Goal: Task Accomplishment & Management: Complete application form

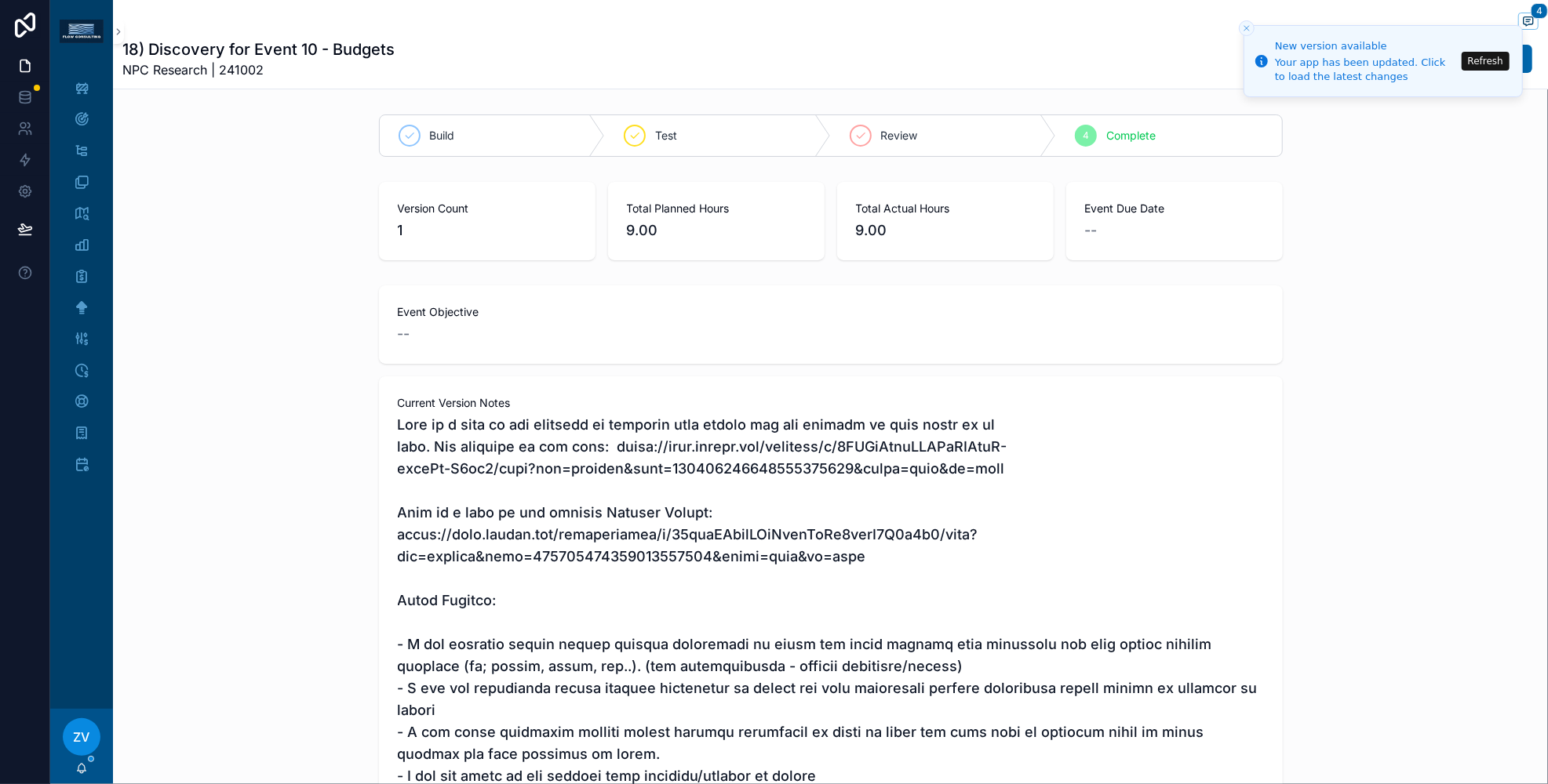
scroll to position [33, 0]
click at [83, 127] on icon "scrollable content" at bounding box center [81, 119] width 15 height 15
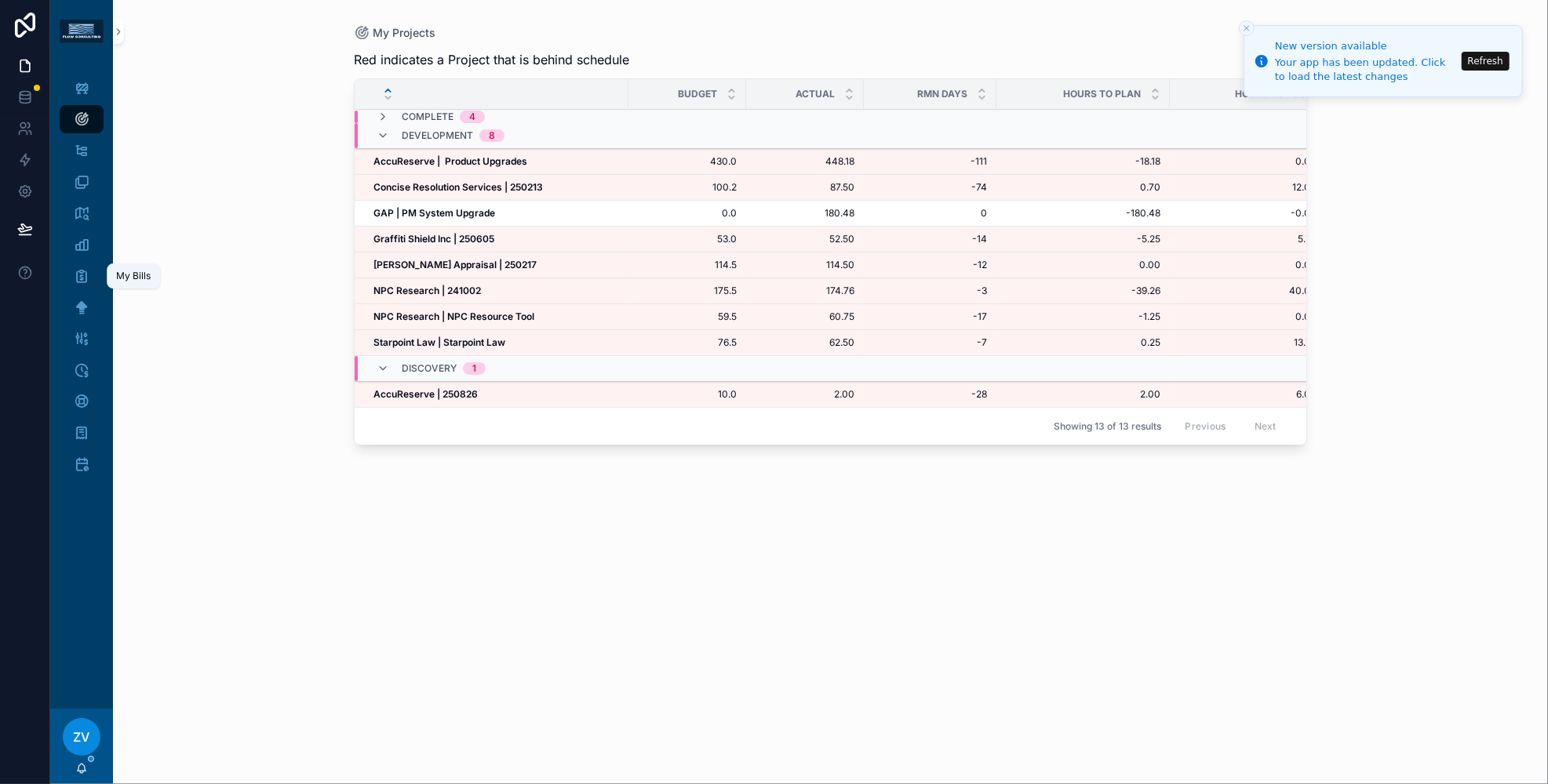
click at [86, 284] on div "My Bills" at bounding box center [81, 276] width 25 height 25
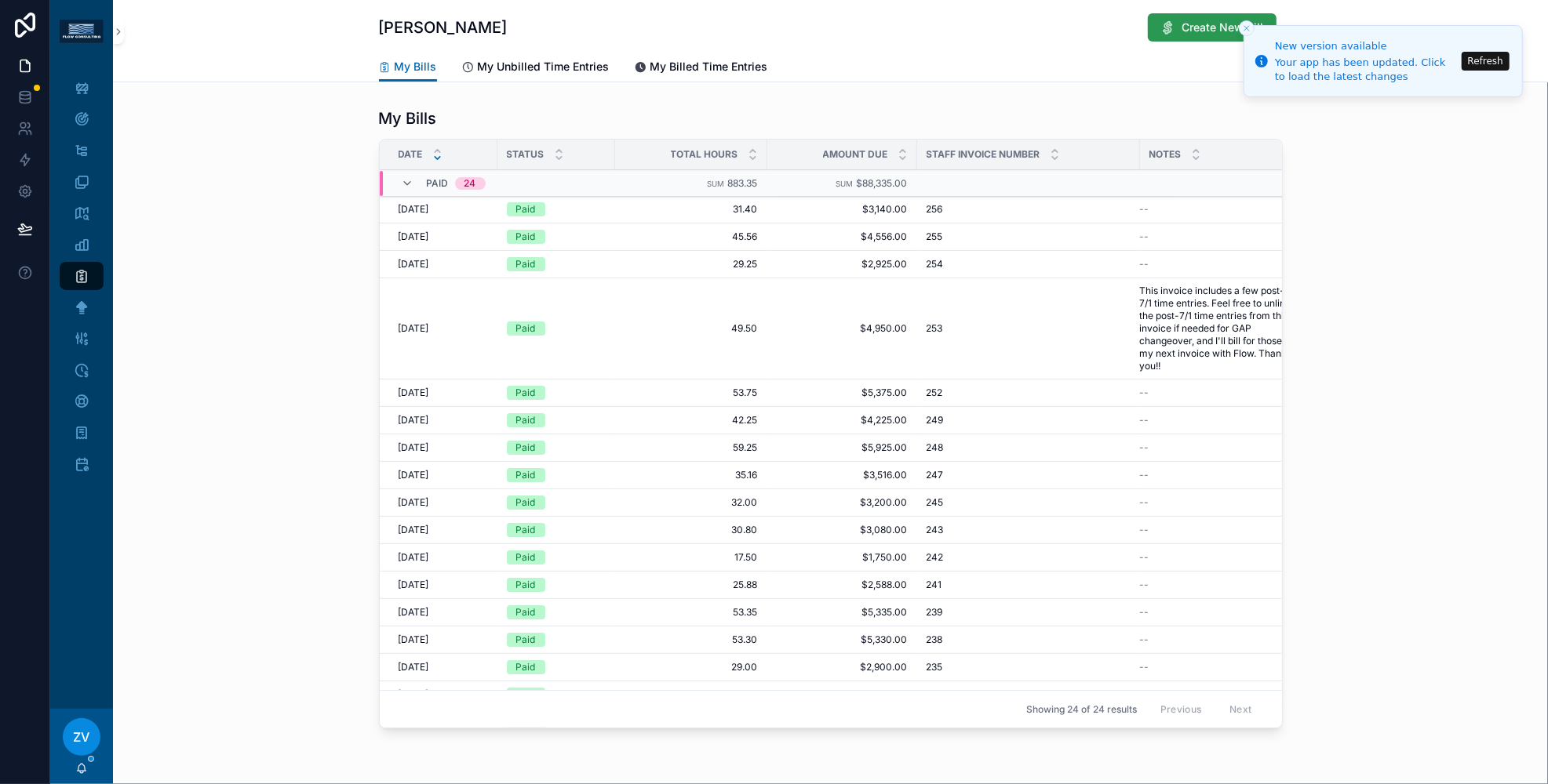
click at [1207, 29] on span "Create New Bill" at bounding box center [1223, 28] width 81 height 15
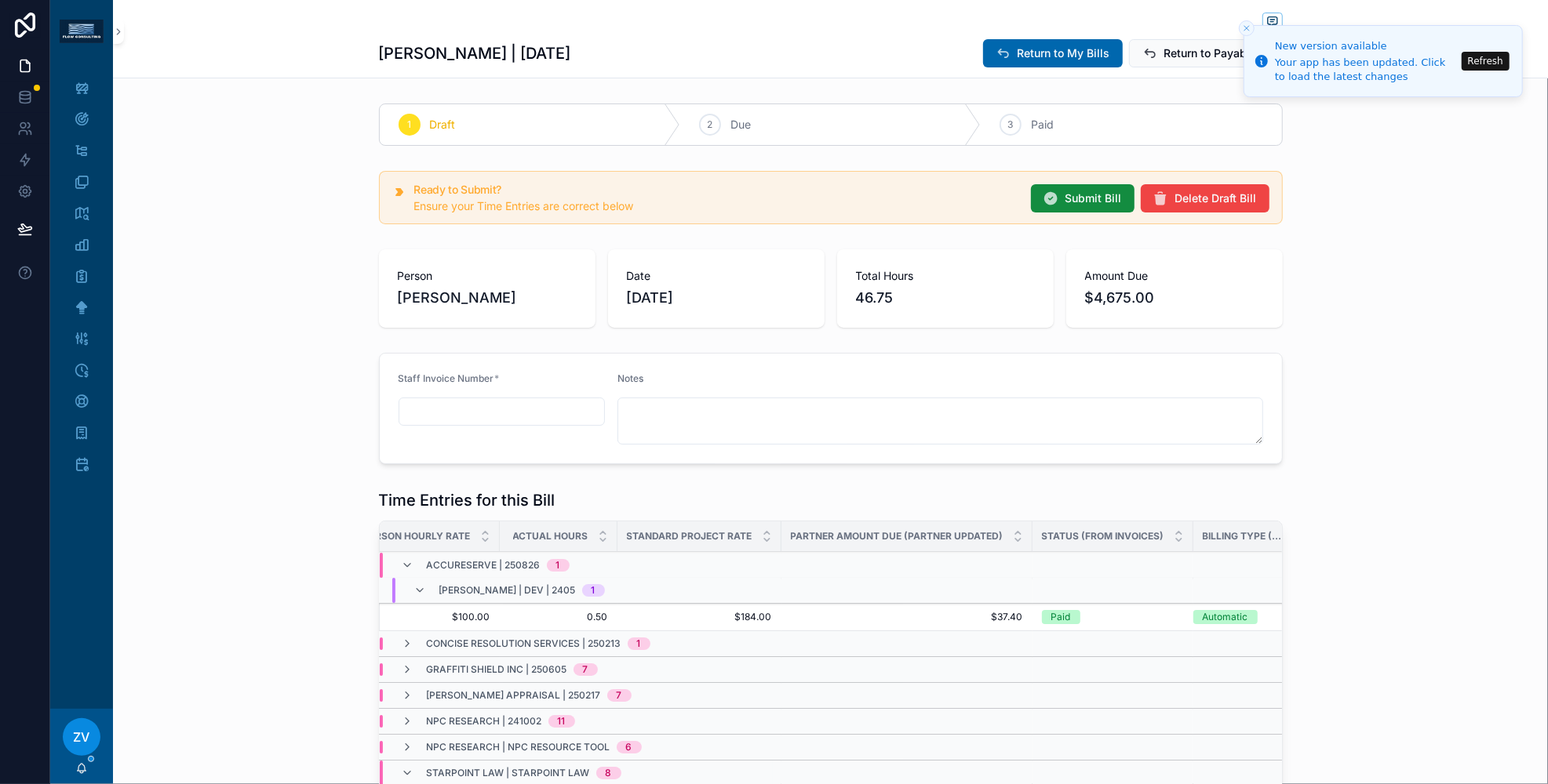
scroll to position [0, 297]
click at [408, 639] on icon "scrollable content" at bounding box center [408, 643] width 12 height 12
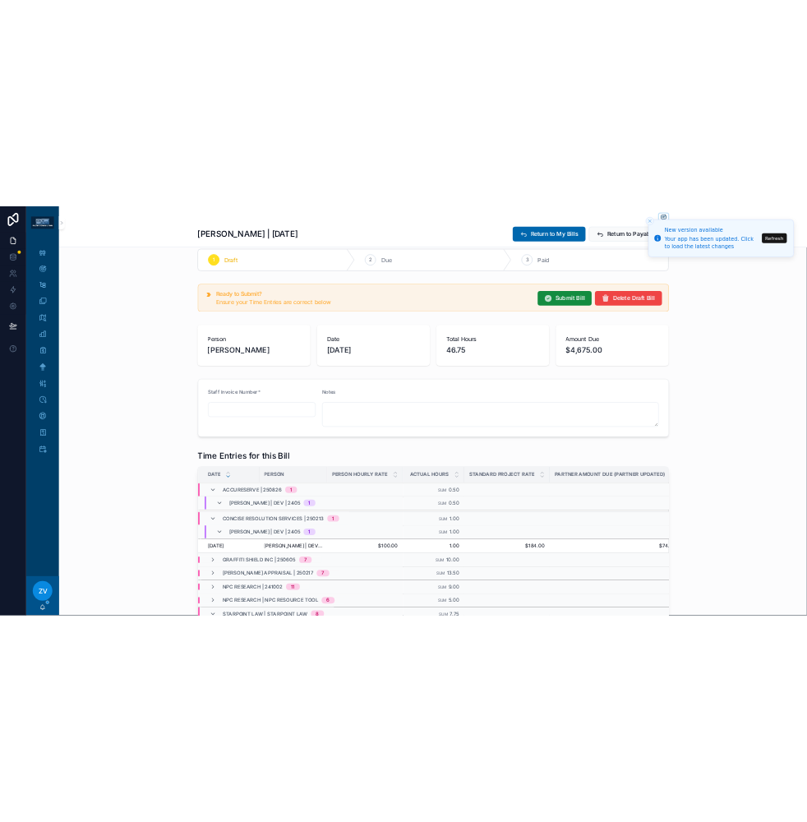
scroll to position [0, 0]
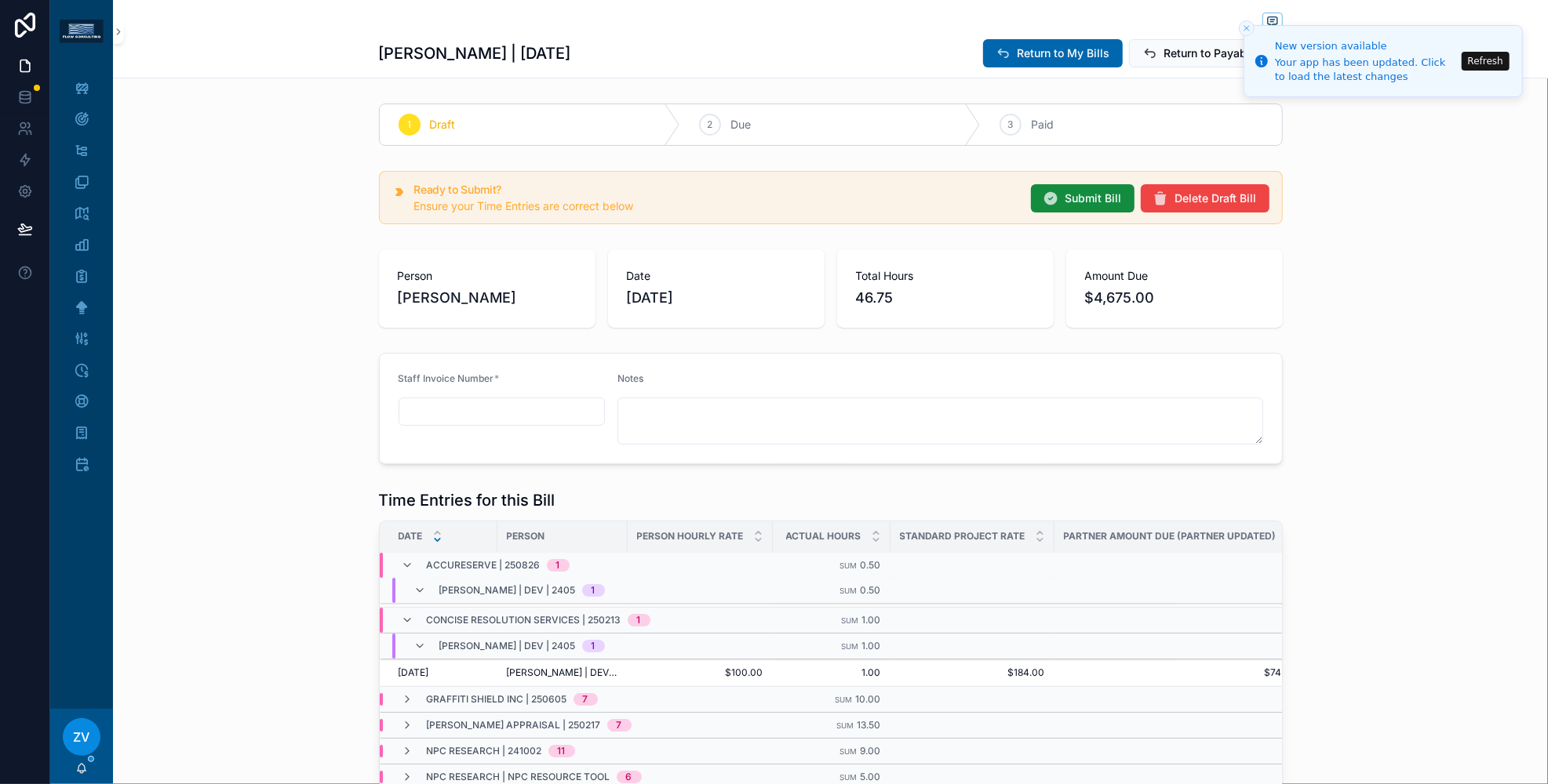
click at [1527, 53] on div "[PERSON_NAME] | [DATE] Return to My Bills Return to Payables" at bounding box center [830, 39] width 1435 height 78
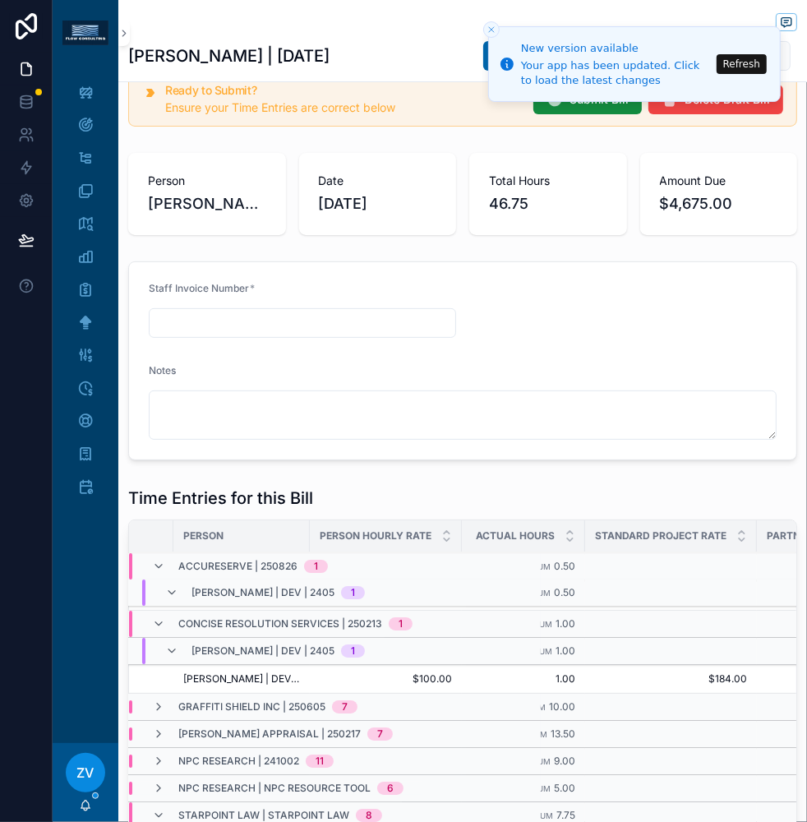
scroll to position [118, 0]
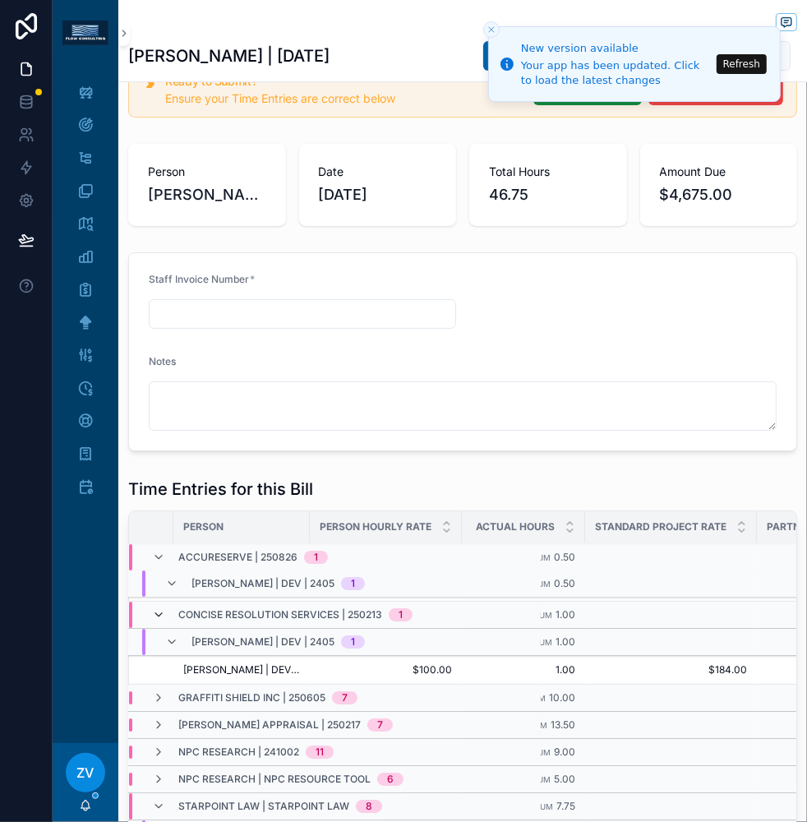
click at [161, 612] on icon "scrollable content" at bounding box center [158, 614] width 13 height 13
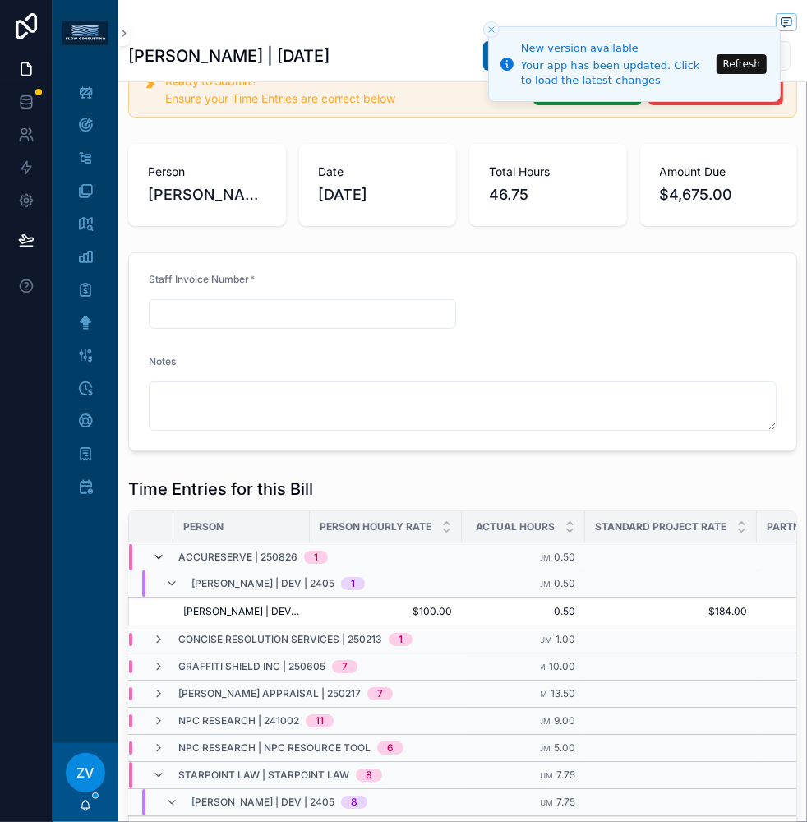
click at [163, 552] on icon "scrollable content" at bounding box center [158, 558] width 13 height 13
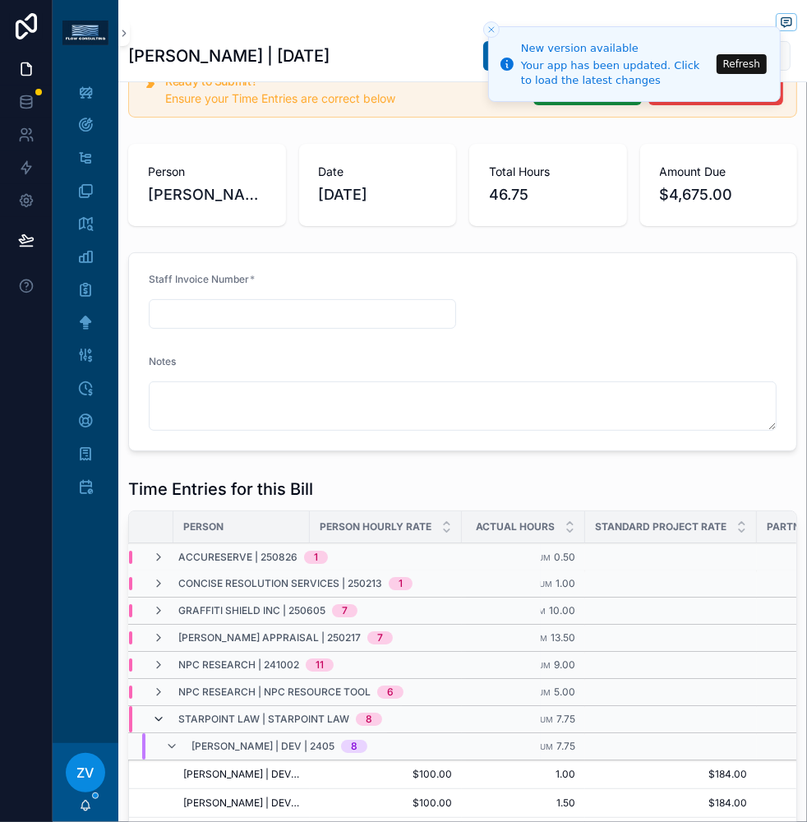
click at [160, 717] on icon "scrollable content" at bounding box center [158, 719] width 13 height 13
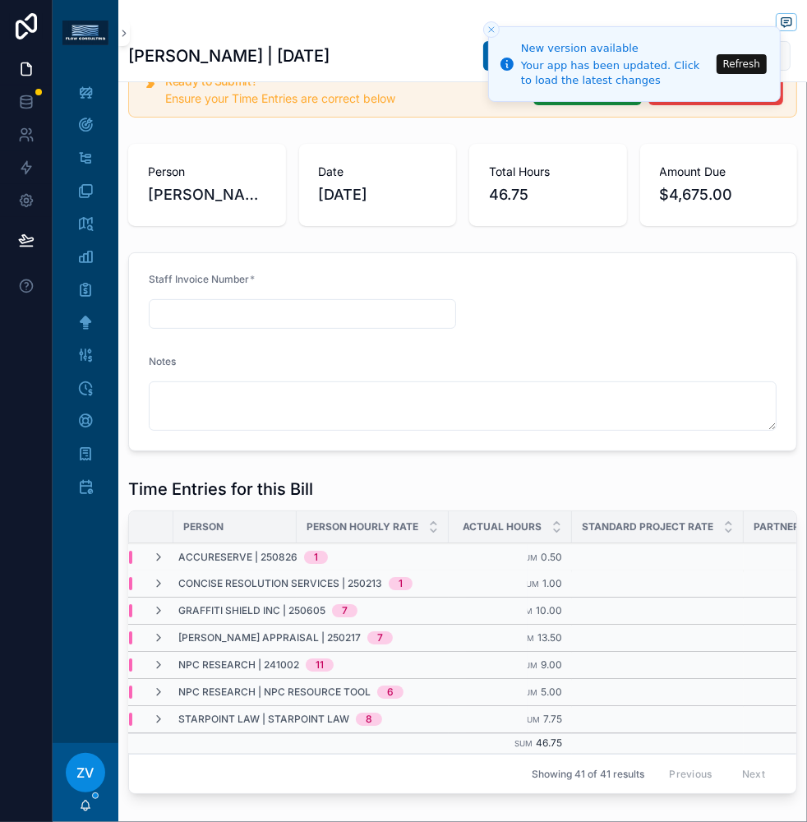
click at [201, 306] on input "scrollable content" at bounding box center [303, 314] width 306 height 23
type input "***"
click at [657, 314] on form "Staff Invoice Number * *** Notes" at bounding box center [463, 351] width 668 height 197
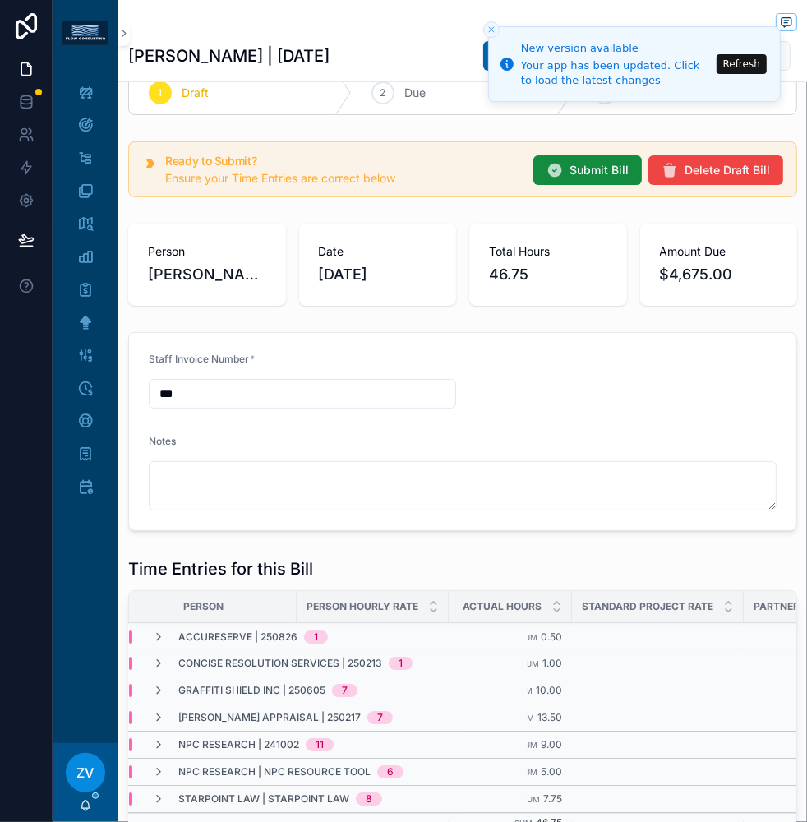
scroll to position [0, 0]
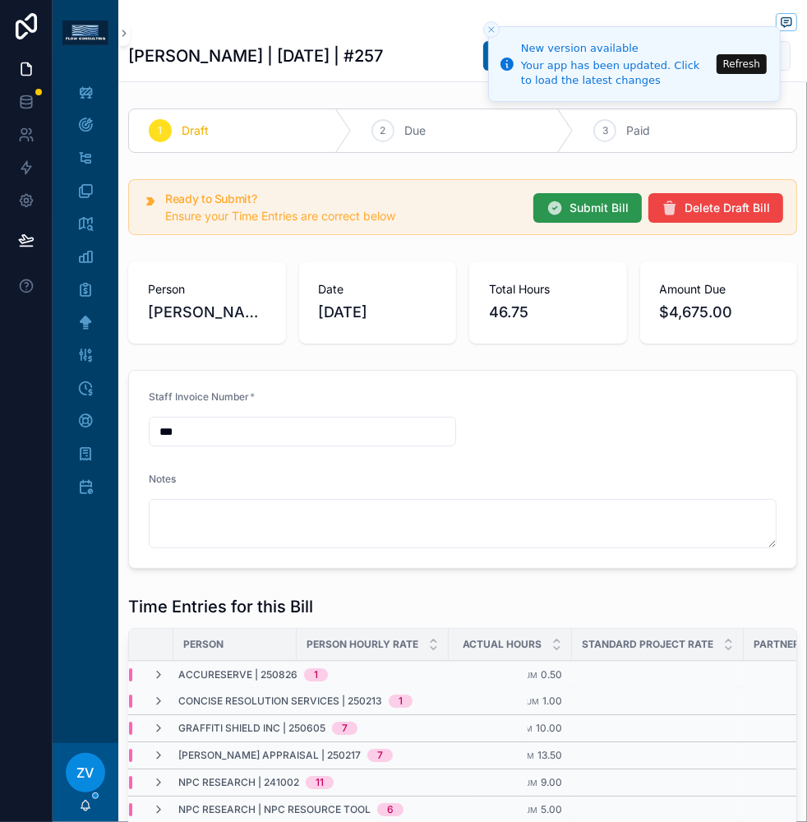
click at [600, 204] on span "Submit Bill" at bounding box center [599, 208] width 59 height 16
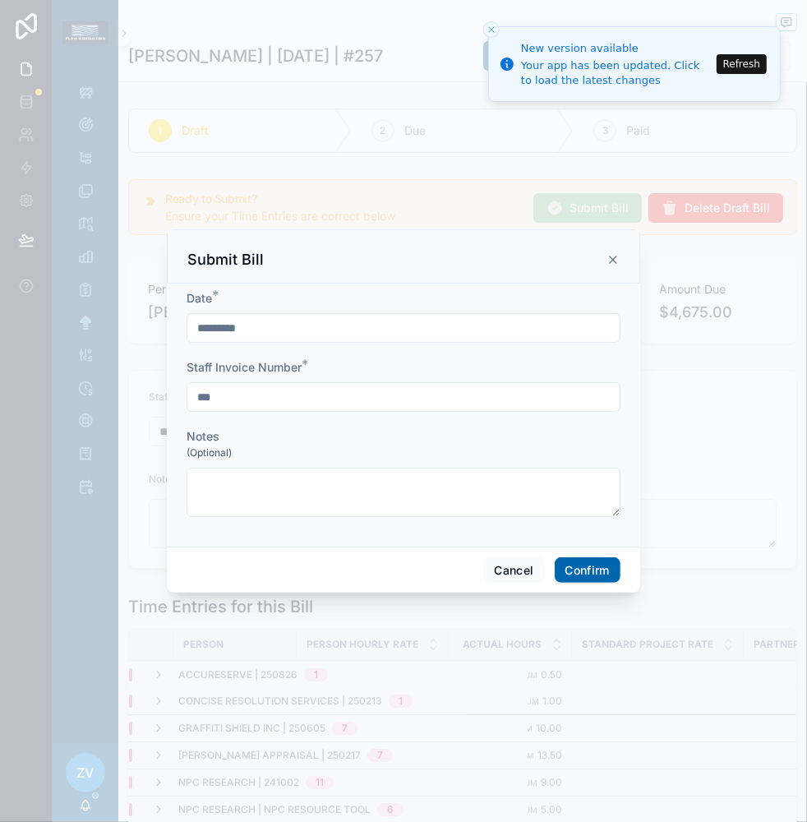
click at [614, 565] on button "Confirm" at bounding box center [588, 570] width 66 height 26
